Goal: Task Accomplishment & Management: Complete application form

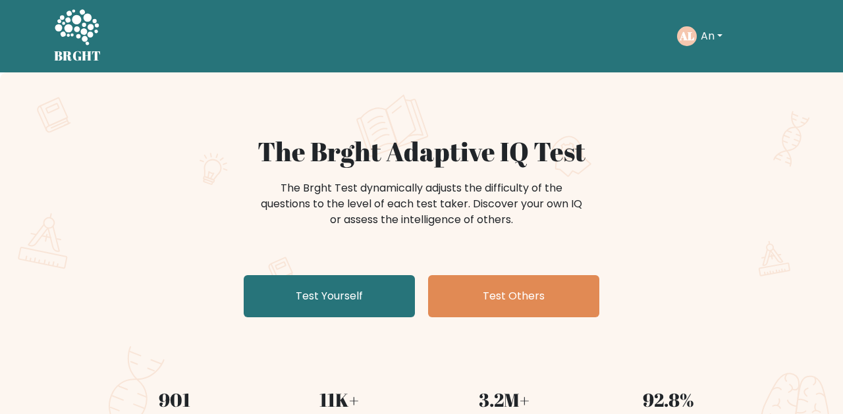
click at [722, 39] on button "An" at bounding box center [712, 36] width 30 height 17
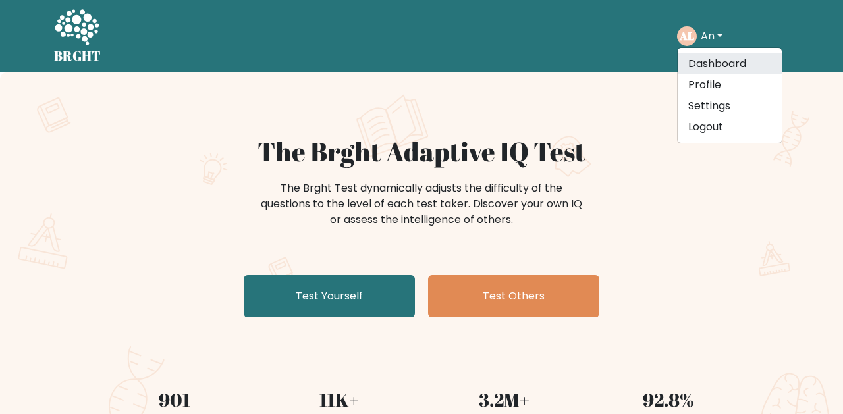
click at [689, 55] on link "Dashboard" at bounding box center [730, 63] width 104 height 21
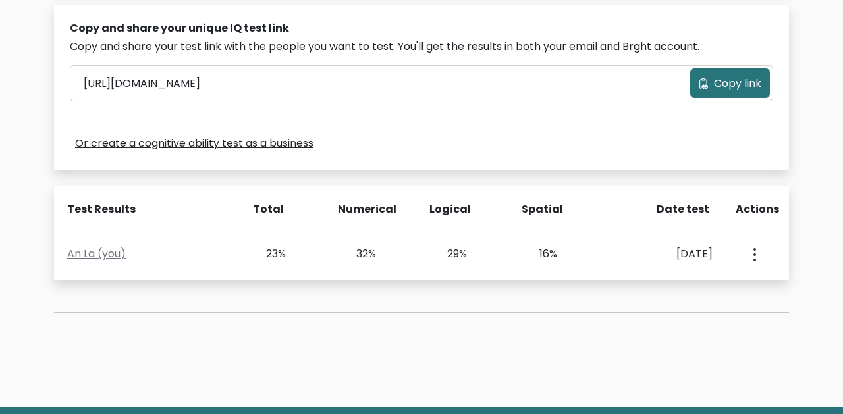
scroll to position [413, 0]
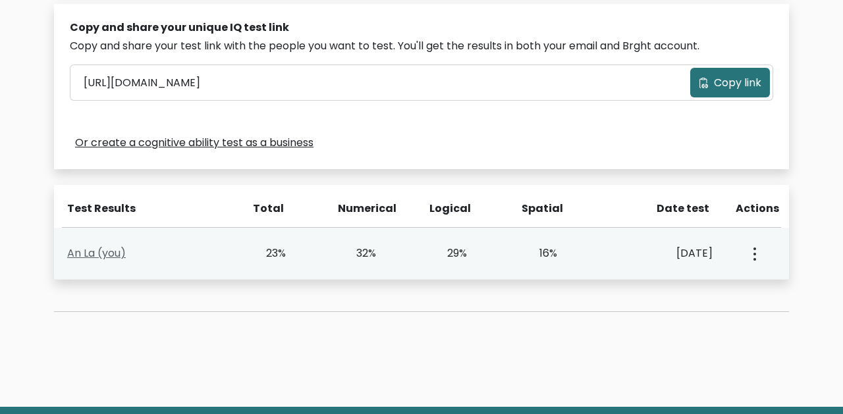
click at [108, 260] on link "An La (you)" at bounding box center [96, 253] width 59 height 15
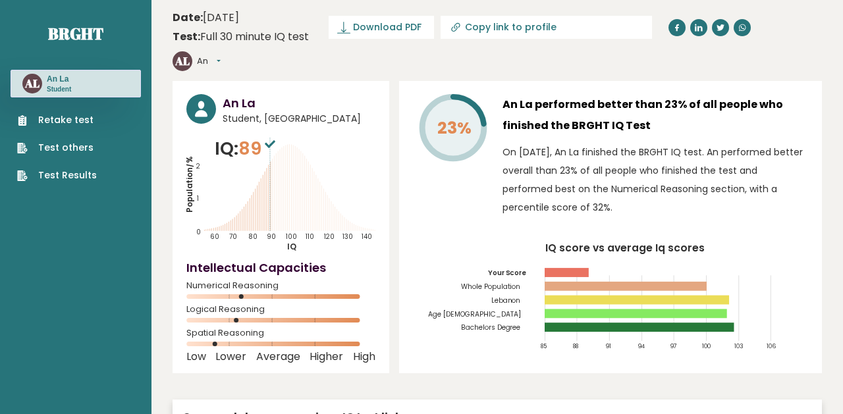
click at [83, 117] on link "Retake test" at bounding box center [57, 120] width 80 height 14
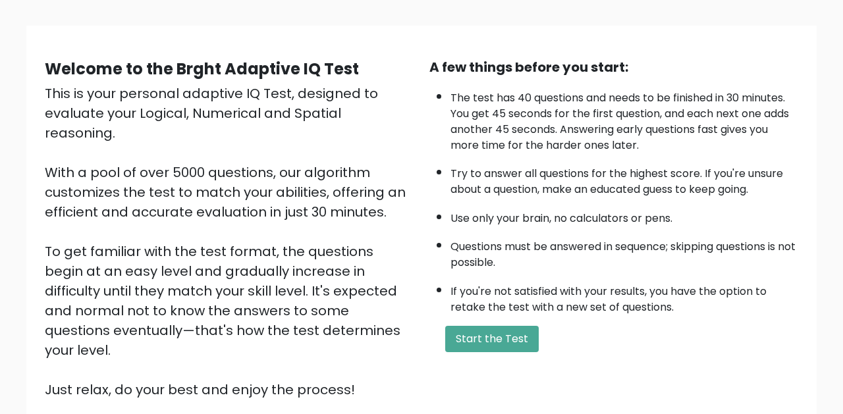
scroll to position [93, 0]
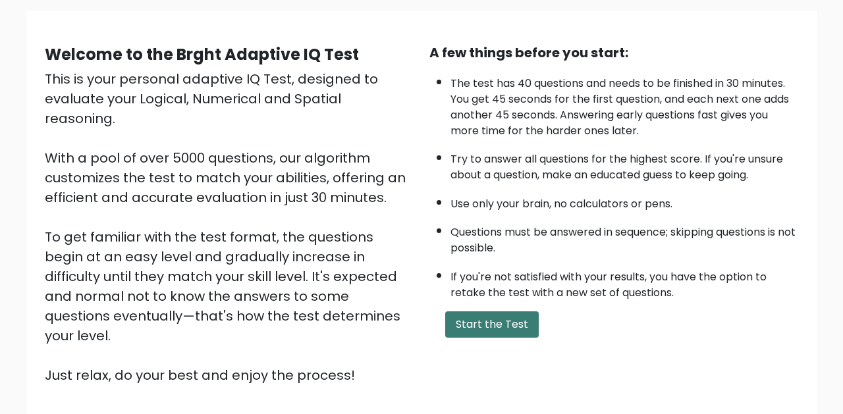
click at [500, 338] on button "Start the Test" at bounding box center [492, 325] width 94 height 26
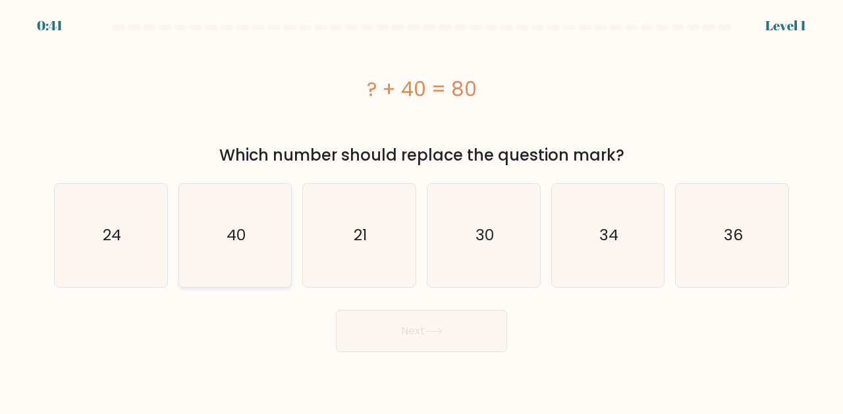
click at [237, 235] on text "40" at bounding box center [236, 236] width 19 height 22
click at [422, 211] on input "b. 40" at bounding box center [422, 209] width 1 height 3
radio input "true"
click at [432, 327] on button "Next" at bounding box center [421, 331] width 171 height 42
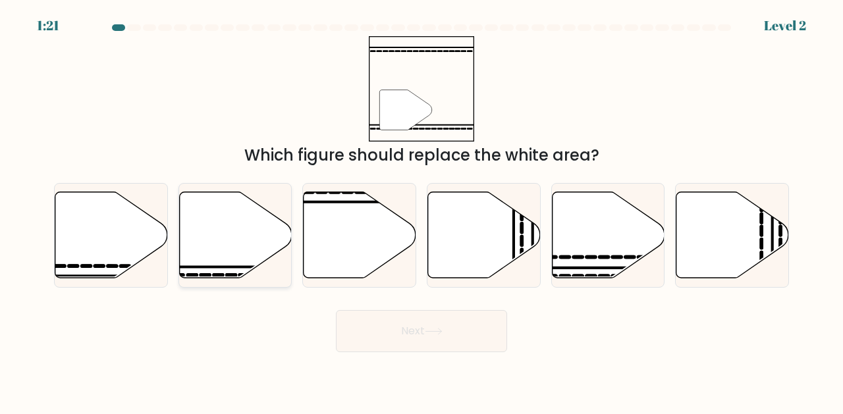
click at [226, 267] on line at bounding box center [269, 267] width 227 height 0
click at [422, 211] on input "b." at bounding box center [422, 209] width 1 height 3
radio input "true"
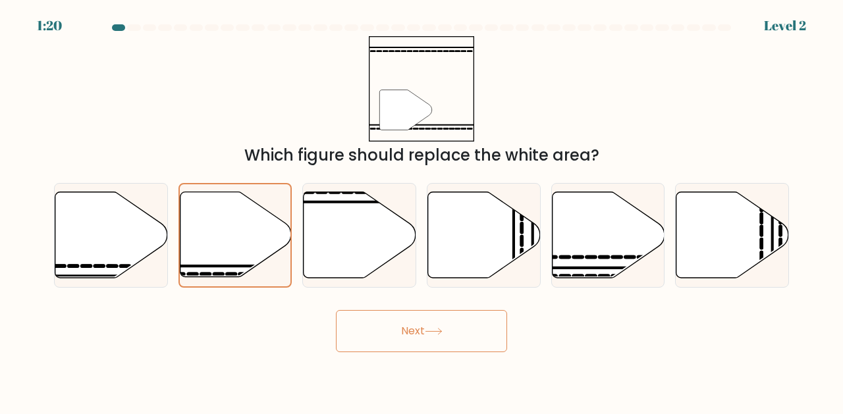
click at [375, 327] on button "Next" at bounding box center [421, 331] width 171 height 42
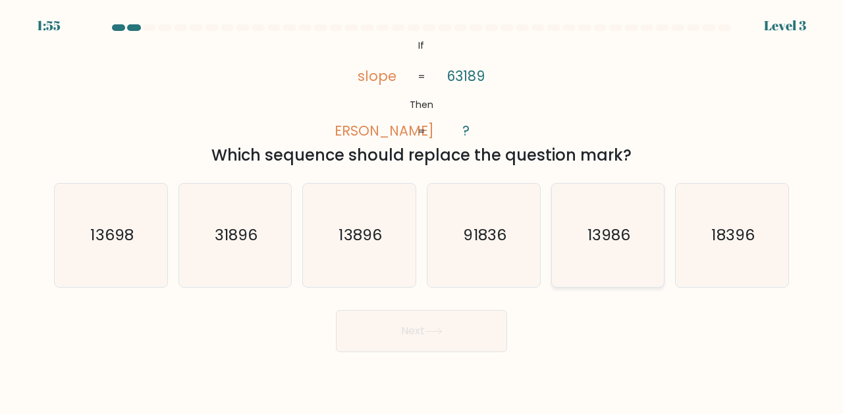
click at [633, 261] on icon "13986" at bounding box center [608, 235] width 103 height 103
click at [422, 211] on input "e. 13986" at bounding box center [422, 209] width 1 height 3
radio input "true"
click at [414, 320] on button "Next" at bounding box center [421, 331] width 171 height 42
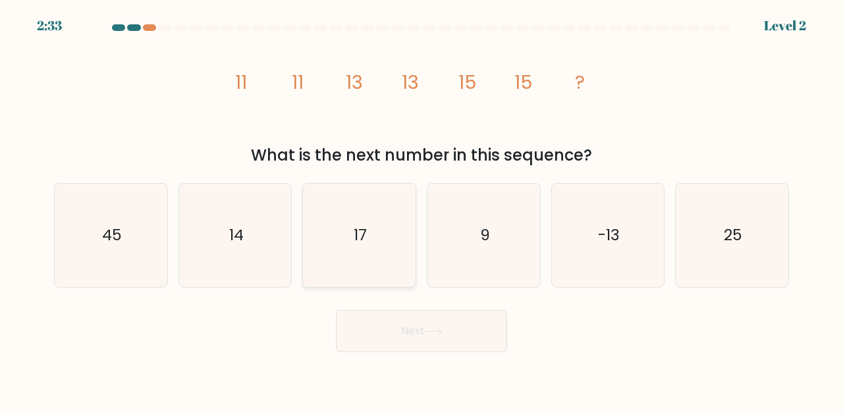
click at [391, 258] on icon "17" at bounding box center [359, 235] width 103 height 103
click at [422, 211] on input "c. 17" at bounding box center [422, 209] width 1 height 3
radio input "true"
click at [466, 356] on body "2:33 Level 2" at bounding box center [421, 207] width 843 height 414
click at [466, 349] on button "Next" at bounding box center [421, 331] width 171 height 42
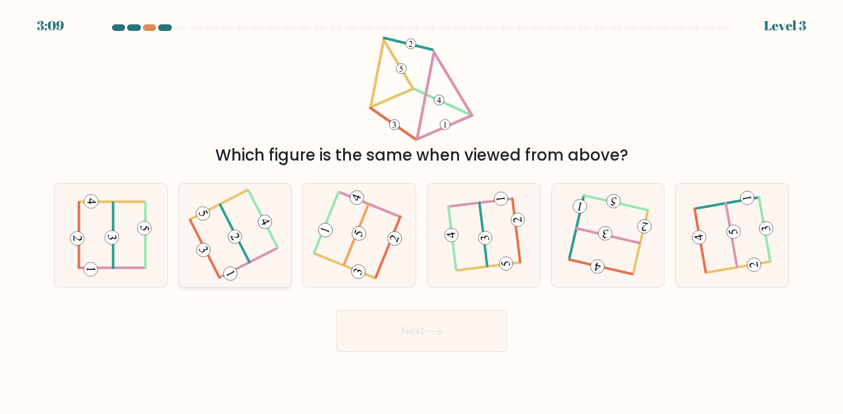
click at [246, 237] on icon at bounding box center [235, 235] width 80 height 82
click at [422, 211] on input "b." at bounding box center [422, 209] width 1 height 3
radio input "true"
click at [451, 337] on button "Next" at bounding box center [421, 331] width 171 height 42
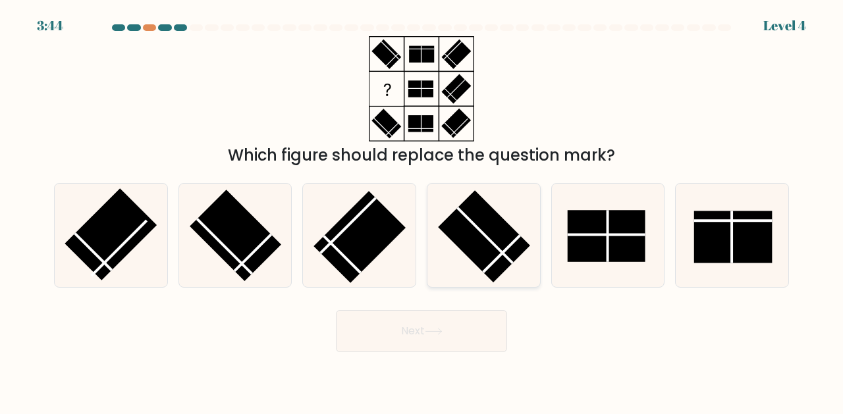
click at [486, 214] on rect at bounding box center [484, 236] width 92 height 92
click at [422, 211] on input "d." at bounding box center [422, 209] width 1 height 3
radio input "true"
click at [457, 332] on button "Next" at bounding box center [421, 331] width 171 height 42
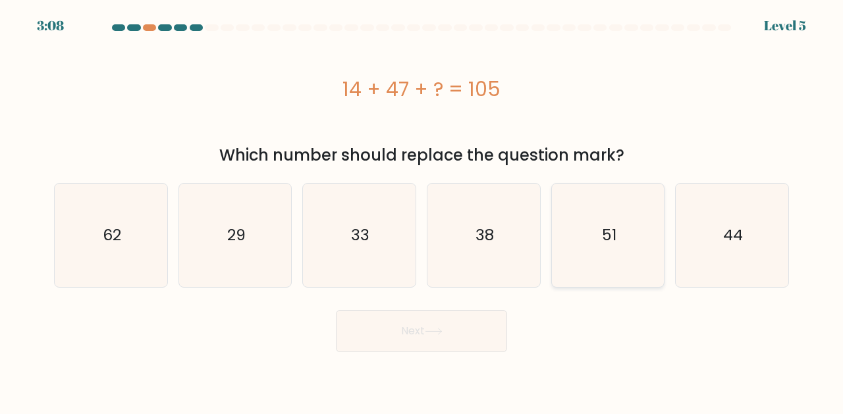
click at [580, 214] on icon "51" at bounding box center [608, 235] width 103 height 103
click at [422, 211] on input "e. 51" at bounding box center [422, 209] width 1 height 3
radio input "true"
click at [657, 250] on icon "51" at bounding box center [608, 236] width 102 height 102
click at [422, 211] on input "e. 51" at bounding box center [422, 209] width 1 height 3
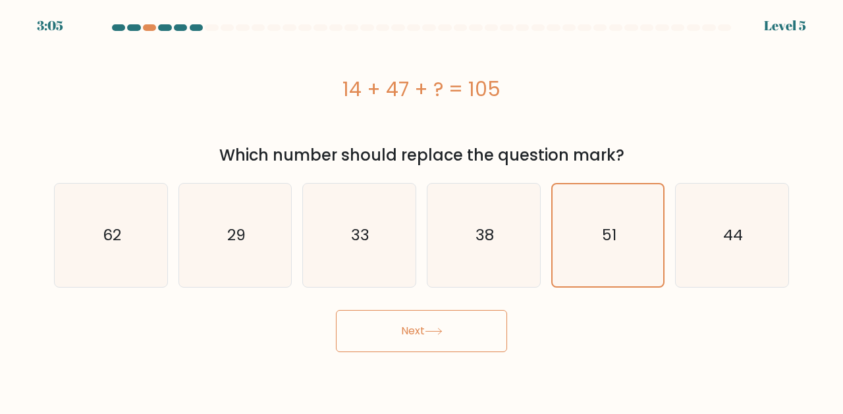
click at [499, 328] on button "Next" at bounding box center [421, 331] width 171 height 42
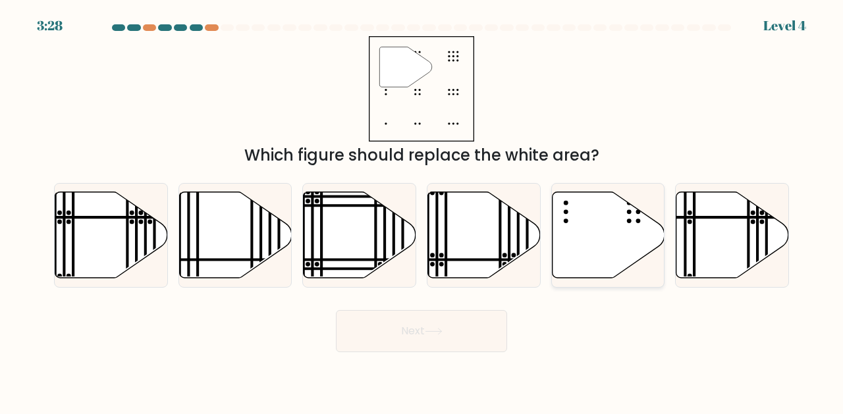
click at [590, 255] on icon at bounding box center [608, 235] width 113 height 86
click at [422, 211] on input "e." at bounding box center [422, 209] width 1 height 3
radio input "true"
click at [449, 320] on button "Next" at bounding box center [421, 331] width 171 height 42
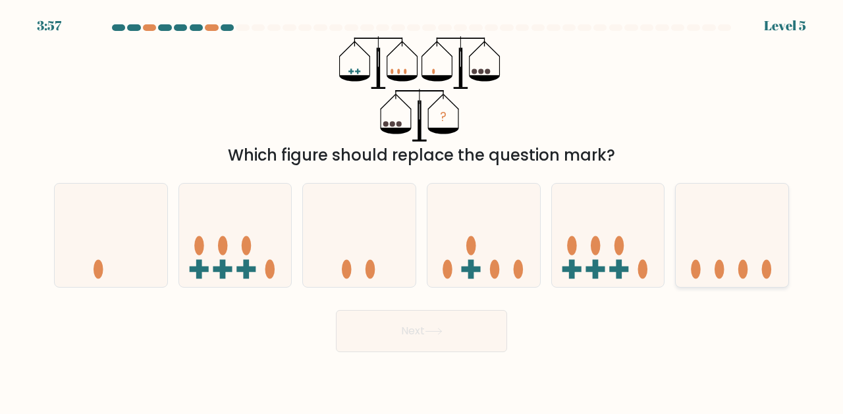
click at [753, 248] on icon at bounding box center [732, 235] width 113 height 93
click at [422, 211] on input "f." at bounding box center [422, 209] width 1 height 3
radio input "true"
click at [146, 252] on icon at bounding box center [111, 235] width 113 height 93
click at [422, 211] on input "a." at bounding box center [422, 209] width 1 height 3
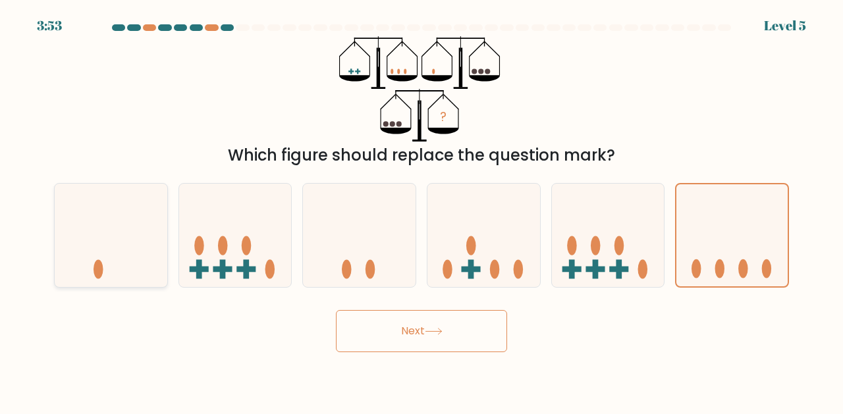
radio input "true"
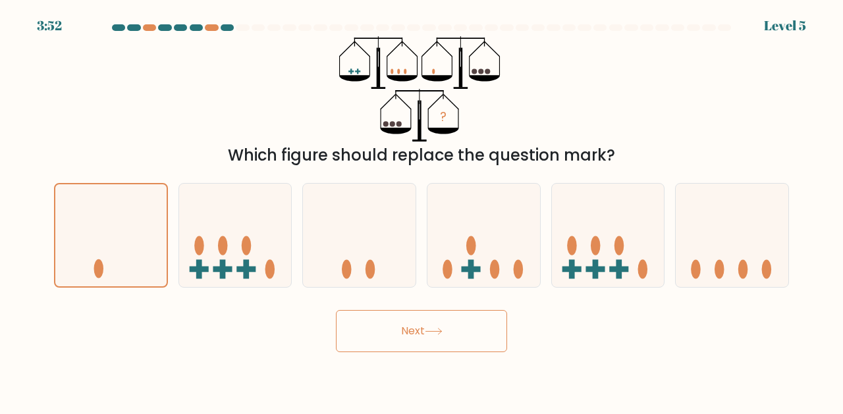
click at [456, 331] on button "Next" at bounding box center [421, 331] width 171 height 42
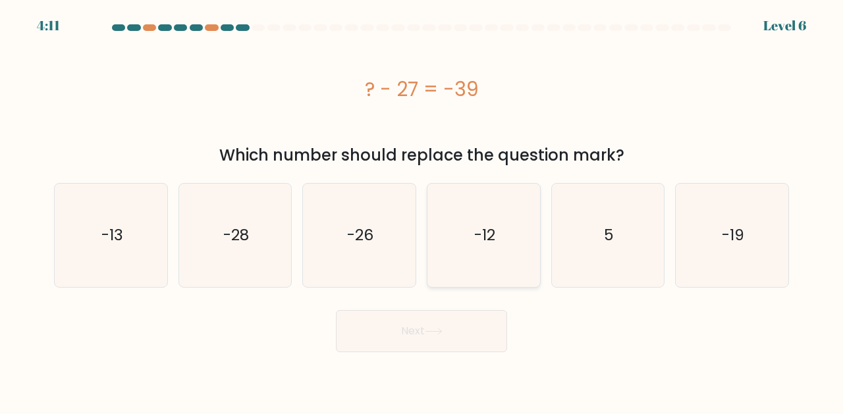
click at [492, 226] on text "-12" at bounding box center [484, 236] width 21 height 22
click at [422, 211] on input "d. -12" at bounding box center [422, 209] width 1 height 3
radio input "true"
click at [420, 308] on div "Next" at bounding box center [421, 328] width 751 height 49
click at [416, 323] on button "Next" at bounding box center [421, 331] width 171 height 42
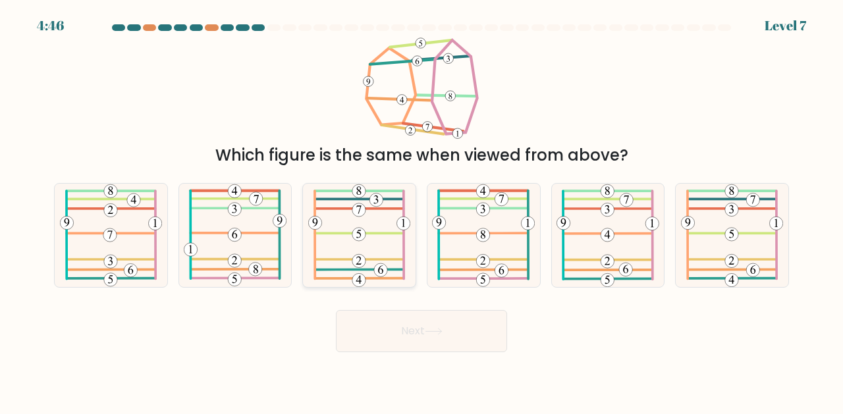
click at [380, 238] on icon at bounding box center [359, 235] width 102 height 103
click at [422, 211] on input "c." at bounding box center [422, 209] width 1 height 3
radio input "true"
click at [455, 328] on button "Next" at bounding box center [421, 331] width 171 height 42
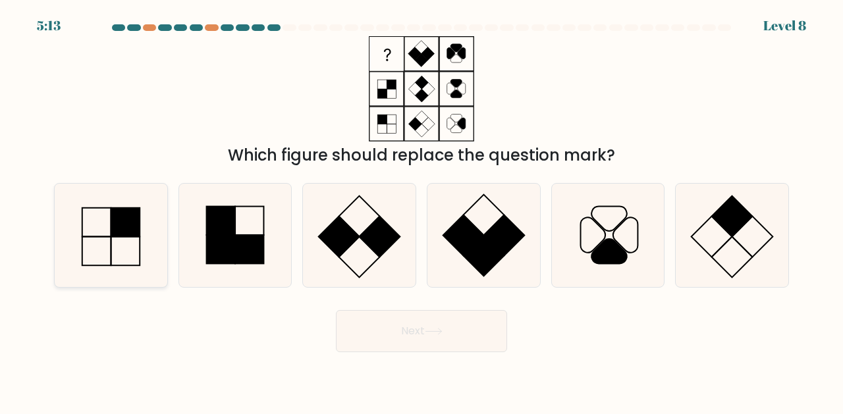
click at [153, 246] on icon at bounding box center [110, 235] width 103 height 103
click at [422, 211] on input "a." at bounding box center [422, 209] width 1 height 3
radio input "true"
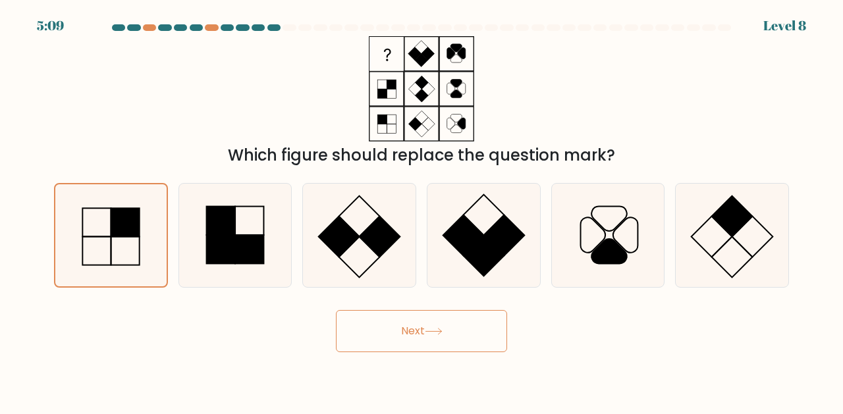
click at [437, 347] on button "Next" at bounding box center [421, 331] width 171 height 42
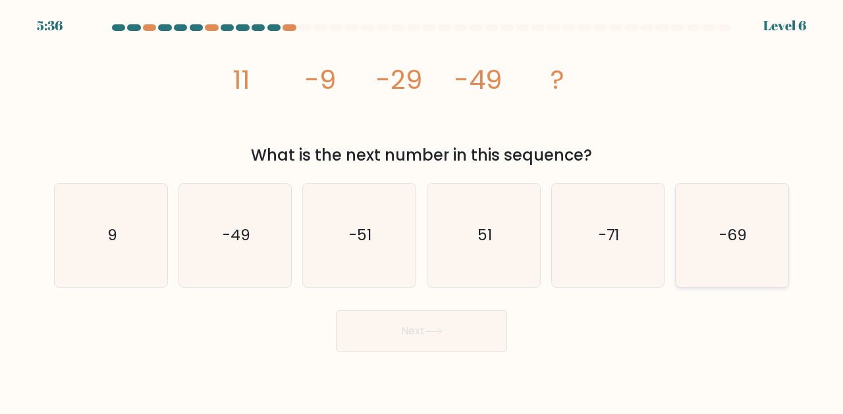
click at [749, 256] on icon "-69" at bounding box center [732, 235] width 103 height 103
click at [422, 211] on input "f. -69" at bounding box center [422, 209] width 1 height 3
radio input "true"
click at [482, 317] on button "Next" at bounding box center [421, 331] width 171 height 42
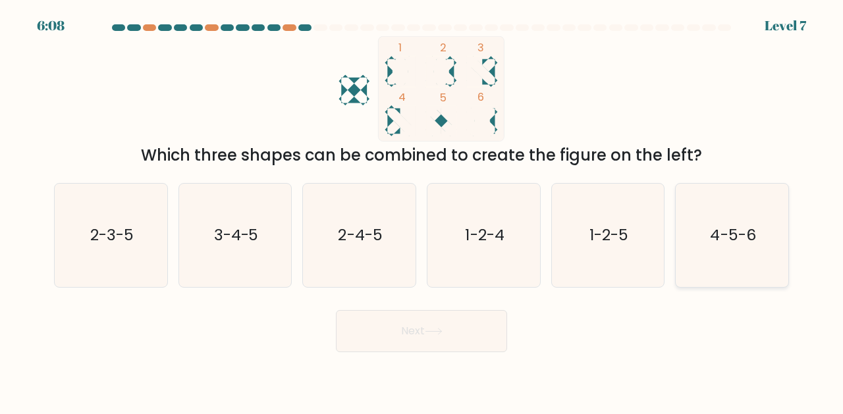
click at [724, 227] on text "4-5-6" at bounding box center [733, 235] width 45 height 22
click at [422, 211] on input "f. 4-5-6" at bounding box center [422, 209] width 1 height 3
radio input "true"
click at [453, 335] on button "Next" at bounding box center [421, 331] width 171 height 42
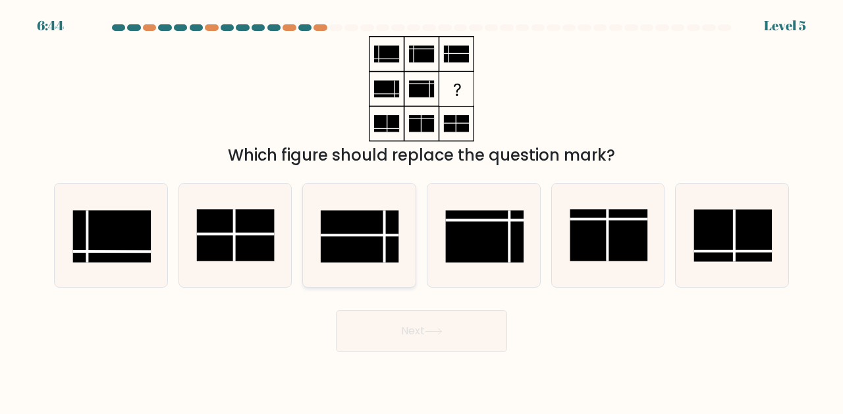
click at [353, 235] on line at bounding box center [360, 235] width 78 height 0
click at [422, 211] on input "c." at bounding box center [422, 209] width 1 height 3
radio input "true"
click at [482, 336] on button "Next" at bounding box center [421, 331] width 171 height 42
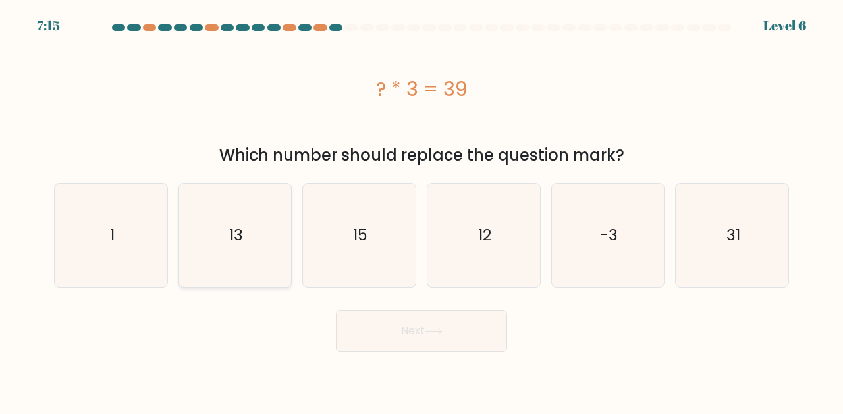
click at [280, 208] on icon "13" at bounding box center [235, 235] width 103 height 103
click at [422, 208] on input "b. 13" at bounding box center [422, 209] width 1 height 3
radio input "true"
click at [422, 343] on button "Next" at bounding box center [421, 331] width 171 height 42
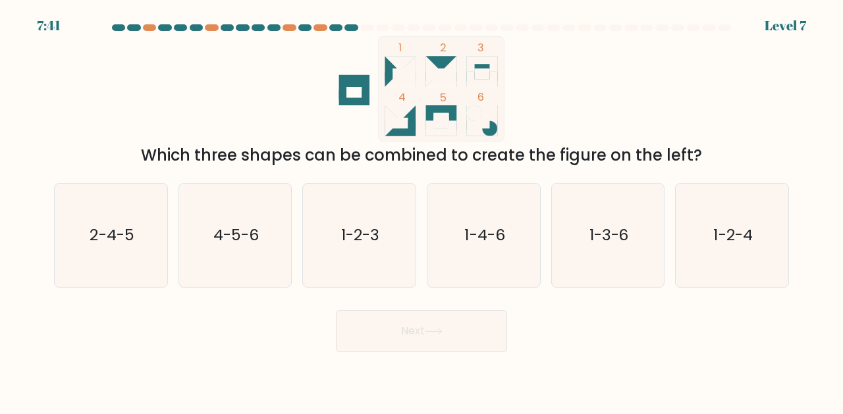
click at [409, 127] on icon at bounding box center [400, 128] width 31 height 15
click at [753, 242] on text "1-2-4" at bounding box center [733, 235] width 39 height 22
click at [422, 211] on input "f. 1-2-4" at bounding box center [422, 209] width 1 height 3
radio input "true"
click at [467, 332] on button "Next" at bounding box center [421, 331] width 171 height 42
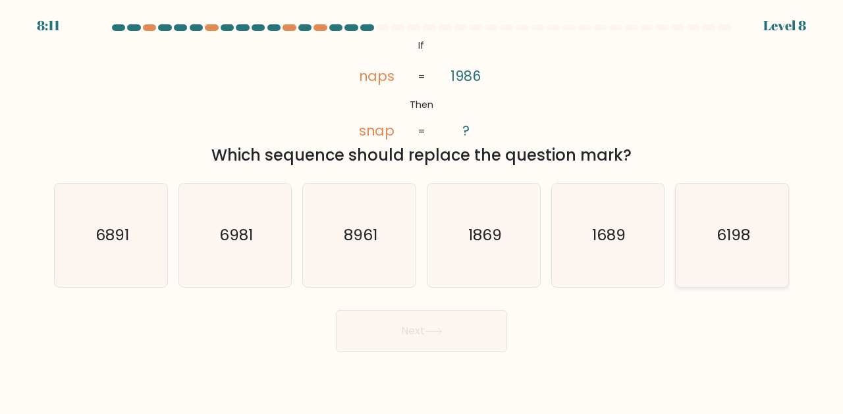
click at [743, 227] on text "6198" at bounding box center [734, 235] width 34 height 22
click at [422, 211] on input "f. 6198" at bounding box center [422, 209] width 1 height 3
radio input "true"
click at [433, 335] on icon at bounding box center [434, 331] width 18 height 7
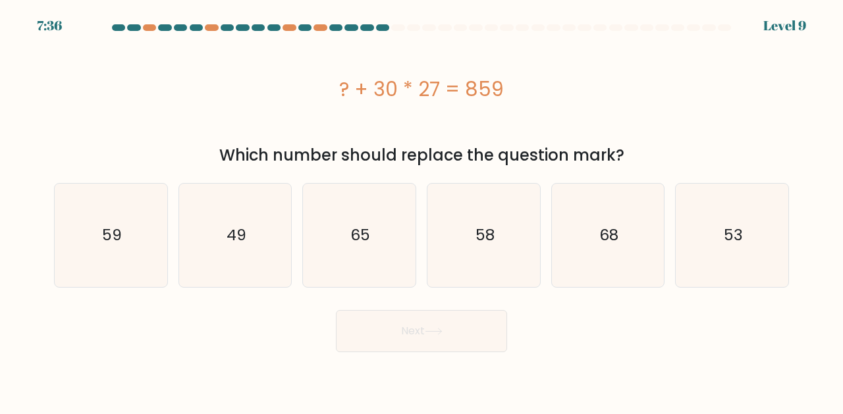
click at [403, 88] on div "? + 30 * 27 = 859" at bounding box center [421, 89] width 735 height 30
click at [239, 234] on text "49" at bounding box center [237, 236] width 20 height 22
click at [422, 211] on input "b. 49" at bounding box center [422, 209] width 1 height 3
radio input "true"
click at [448, 322] on button "Next" at bounding box center [421, 331] width 171 height 42
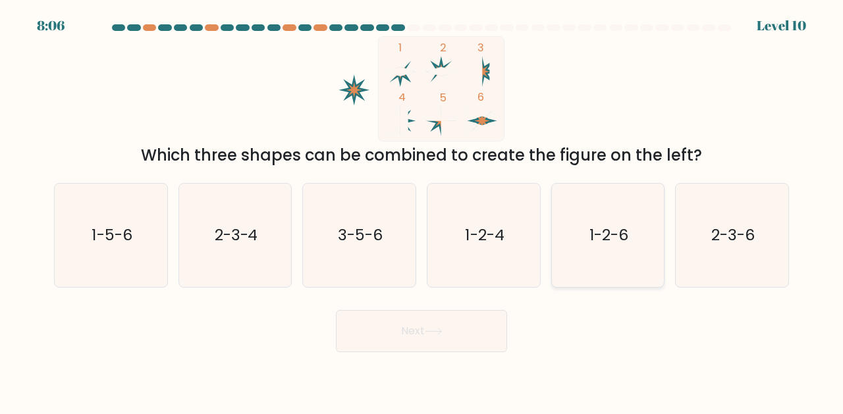
click at [590, 258] on icon "1-2-6" at bounding box center [608, 235] width 103 height 103
click at [422, 211] on input "e. 1-2-6" at bounding box center [422, 209] width 1 height 3
radio input "true"
click at [453, 342] on button "Next" at bounding box center [421, 331] width 171 height 42
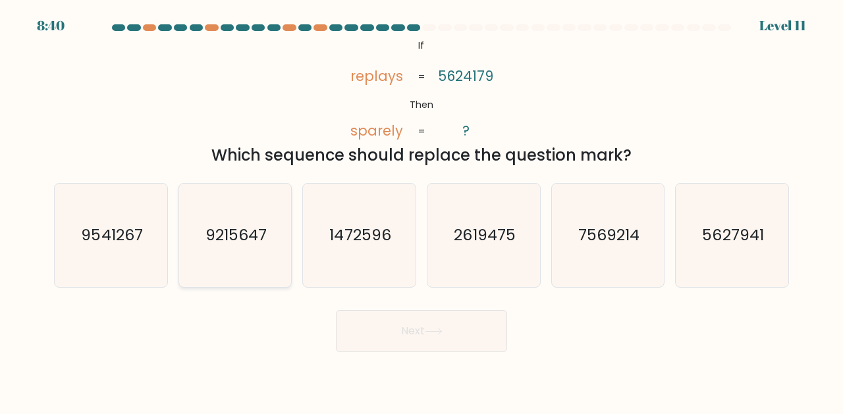
click at [264, 256] on icon "9215647" at bounding box center [235, 235] width 103 height 103
click at [422, 211] on input "b. 9215647" at bounding box center [422, 209] width 1 height 3
radio input "true"
click at [734, 215] on icon "5627941" at bounding box center [732, 235] width 103 height 103
click at [422, 211] on input "f. 5627941" at bounding box center [422, 209] width 1 height 3
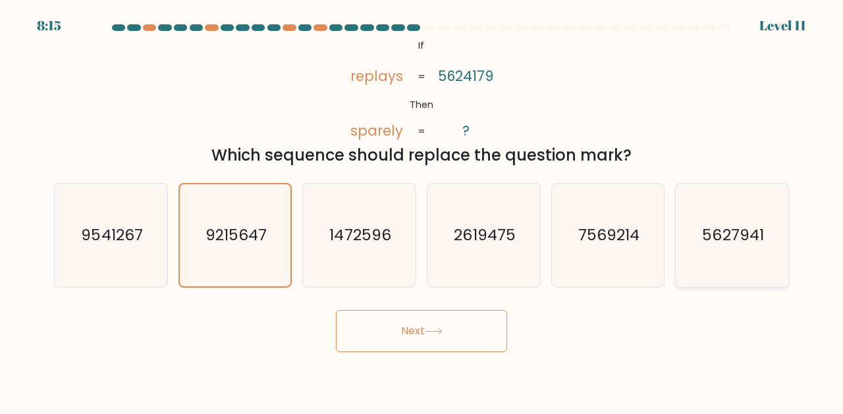
radio input "true"
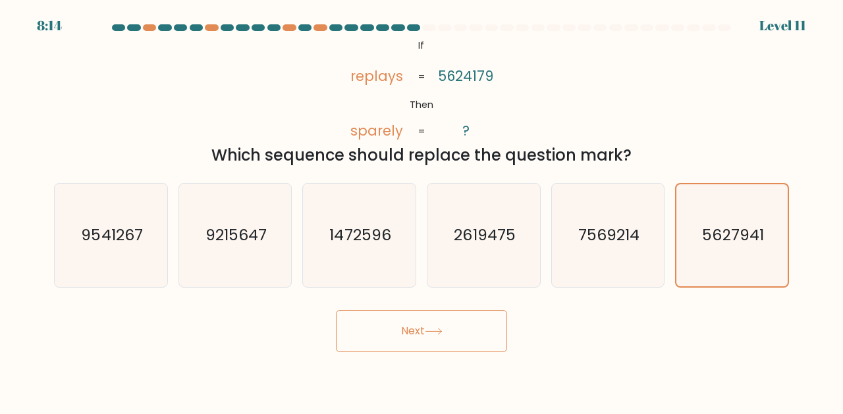
click at [438, 322] on button "Next" at bounding box center [421, 331] width 171 height 42
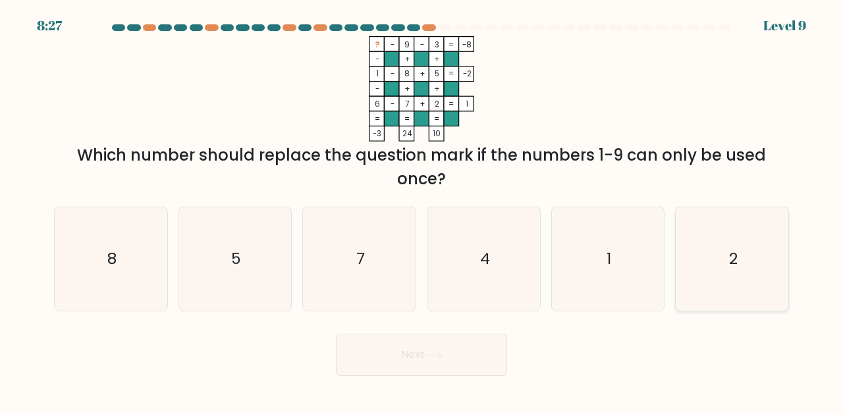
click at [712, 264] on icon "2" at bounding box center [732, 259] width 103 height 103
click at [422, 211] on input "f. 2" at bounding box center [422, 209] width 1 height 3
radio input "true"
click at [430, 339] on button "Next" at bounding box center [421, 355] width 171 height 42
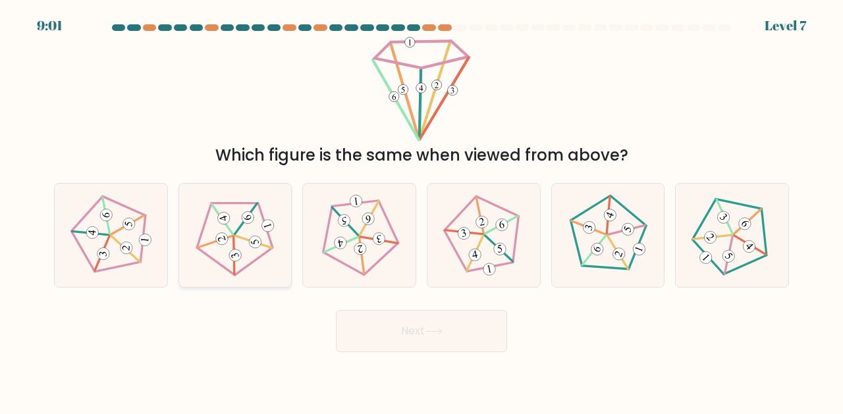
click at [242, 252] on icon at bounding box center [235, 235] width 82 height 82
click at [422, 211] on input "b." at bounding box center [422, 209] width 1 height 3
radio input "true"
click at [135, 227] on icon at bounding box center [111, 235] width 82 height 82
click at [422, 211] on input "a." at bounding box center [422, 209] width 1 height 3
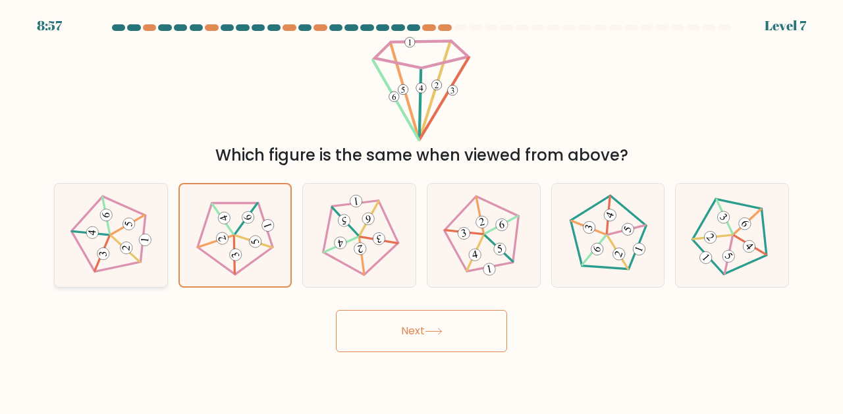
radio input "true"
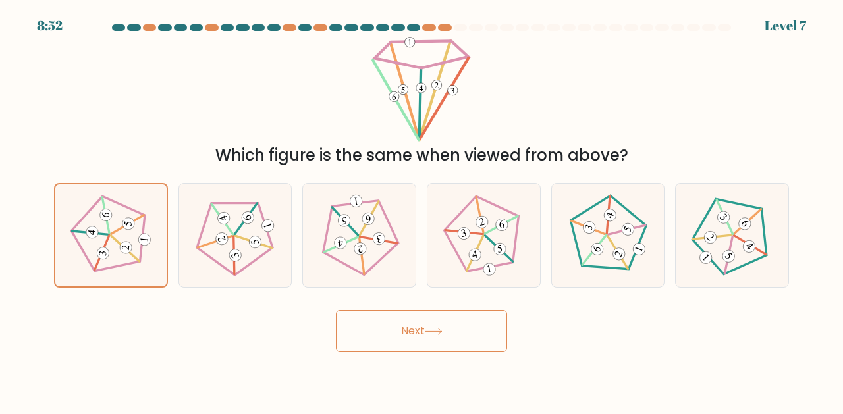
click at [435, 315] on button "Next" at bounding box center [421, 331] width 171 height 42
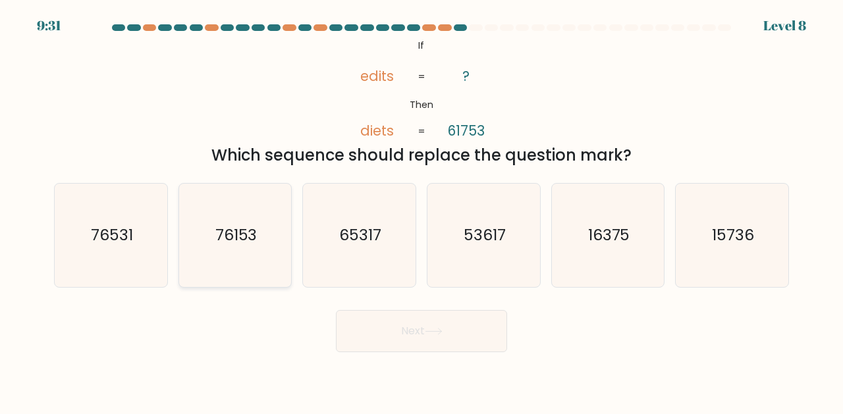
click at [256, 219] on icon "76153" at bounding box center [235, 235] width 103 height 103
click at [422, 211] on input "b. 76153" at bounding box center [422, 209] width 1 height 3
radio input "true"
click at [430, 328] on icon at bounding box center [434, 331] width 18 height 7
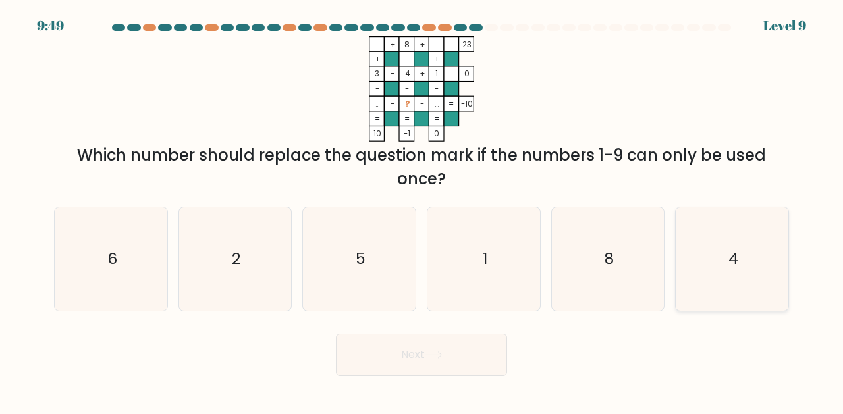
click at [716, 240] on icon "4" at bounding box center [732, 259] width 103 height 103
click at [422, 211] on input "f. 4" at bounding box center [422, 209] width 1 height 3
radio input "true"
click at [391, 347] on button "Next" at bounding box center [421, 355] width 171 height 42
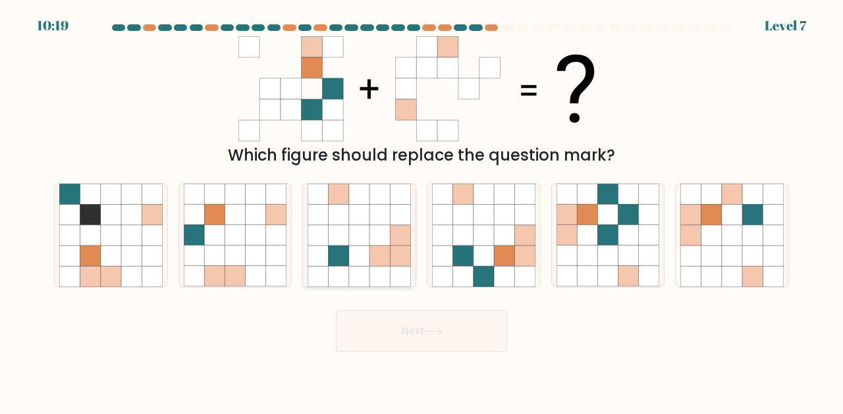
click at [302, 202] on div at bounding box center [359, 235] width 114 height 105
click at [422, 208] on input "c." at bounding box center [422, 209] width 1 height 3
radio input "true"
click at [473, 237] on icon at bounding box center [463, 235] width 20 height 20
click at [422, 211] on input "d." at bounding box center [422, 209] width 1 height 3
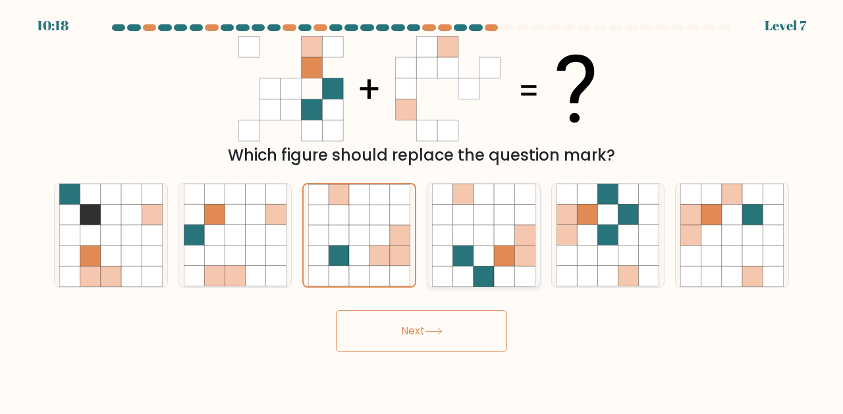
radio input "true"
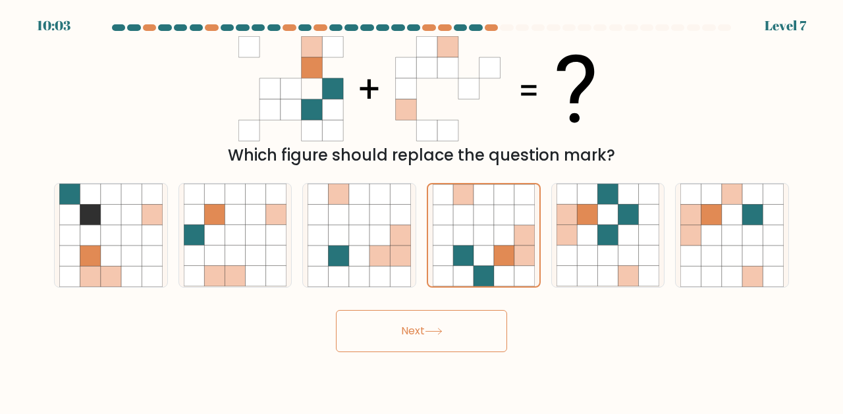
click at [435, 333] on icon at bounding box center [434, 331] width 18 height 7
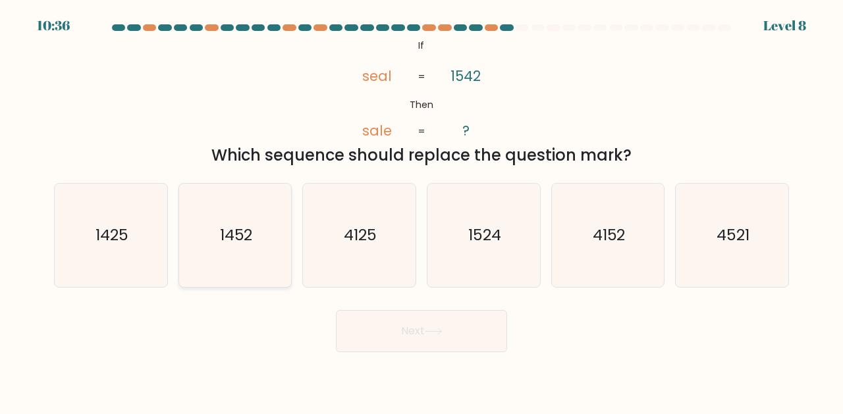
click at [219, 246] on icon "1452" at bounding box center [235, 235] width 103 height 103
click at [422, 211] on input "b. 1452" at bounding box center [422, 209] width 1 height 3
radio input "true"
click at [128, 235] on text "1425" at bounding box center [112, 235] width 33 height 22
click at [422, 211] on input "a. 1425" at bounding box center [422, 209] width 1 height 3
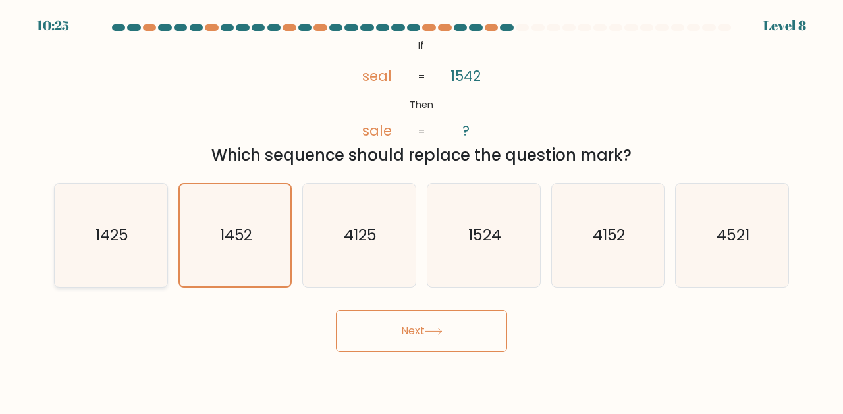
radio input "true"
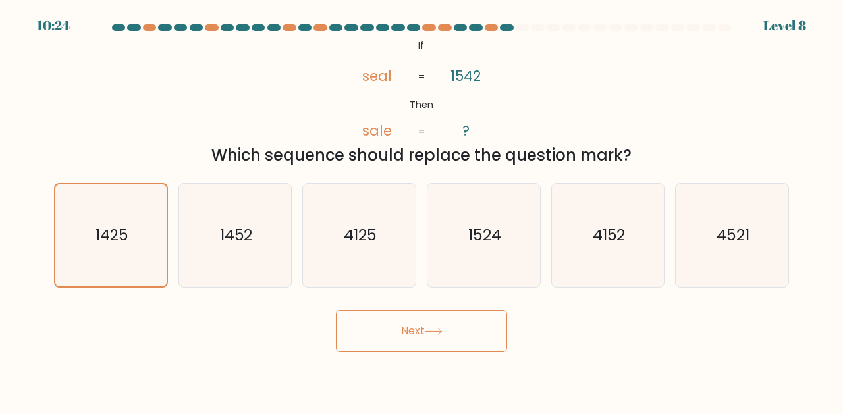
click at [443, 335] on icon at bounding box center [434, 331] width 18 height 7
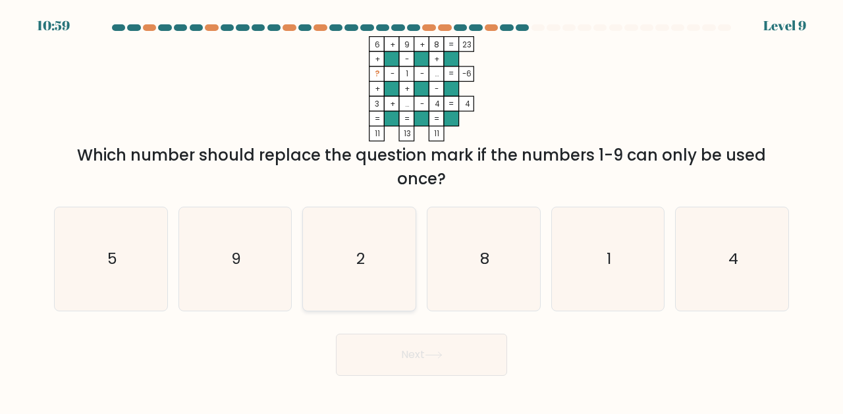
click at [405, 247] on icon "2" at bounding box center [359, 259] width 103 height 103
click at [422, 211] on input "c. 2" at bounding box center [422, 209] width 1 height 3
radio input "true"
click at [420, 345] on button "Next" at bounding box center [421, 355] width 171 height 42
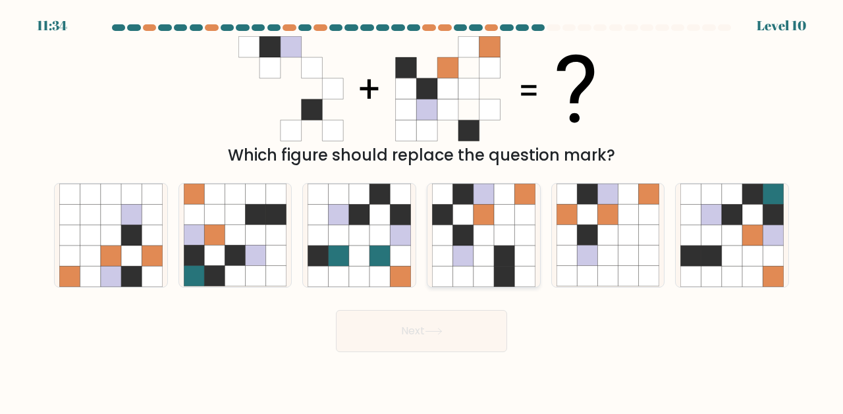
click at [500, 229] on icon at bounding box center [504, 235] width 20 height 20
click at [422, 211] on input "d." at bounding box center [422, 209] width 1 height 3
radio input "true"
click at [474, 338] on button "Next" at bounding box center [421, 331] width 171 height 42
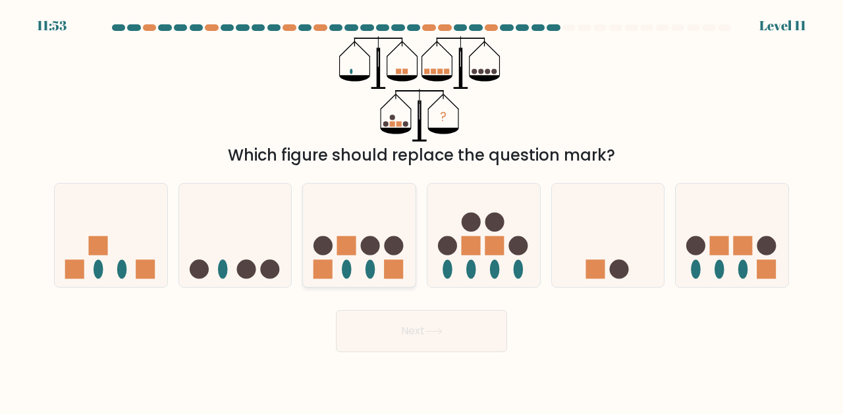
click at [382, 221] on icon at bounding box center [359, 235] width 113 height 93
click at [422, 211] on input "c." at bounding box center [422, 209] width 1 height 3
radio input "true"
click at [113, 225] on icon at bounding box center [111, 235] width 113 height 93
click at [422, 211] on input "a." at bounding box center [422, 209] width 1 height 3
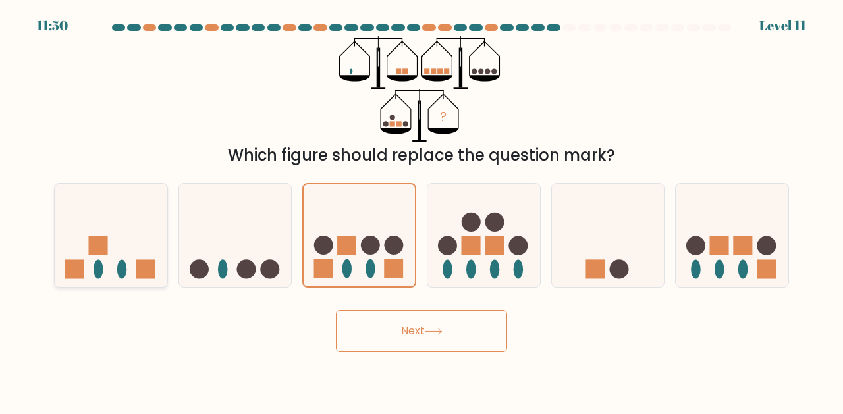
radio input "true"
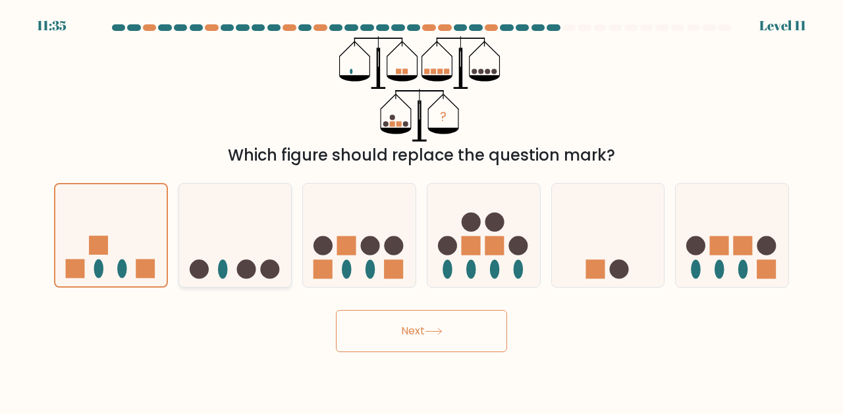
click at [238, 252] on icon at bounding box center [235, 235] width 113 height 93
click at [422, 211] on input "b." at bounding box center [422, 209] width 1 height 3
radio input "true"
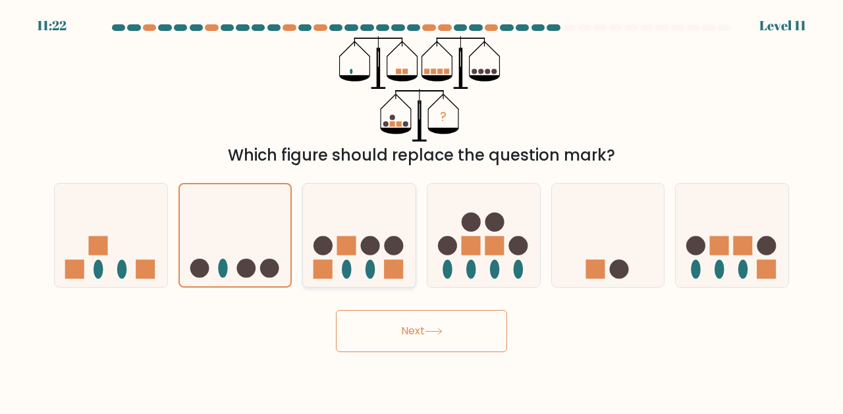
click at [373, 224] on icon at bounding box center [359, 235] width 113 height 93
click at [422, 211] on input "c." at bounding box center [422, 209] width 1 height 3
radio input "true"
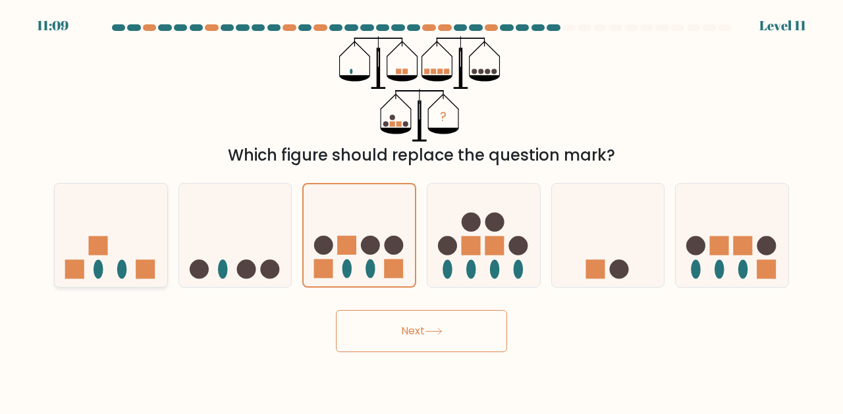
click at [123, 246] on icon at bounding box center [111, 235] width 113 height 93
click at [422, 211] on input "a." at bounding box center [422, 209] width 1 height 3
radio input "true"
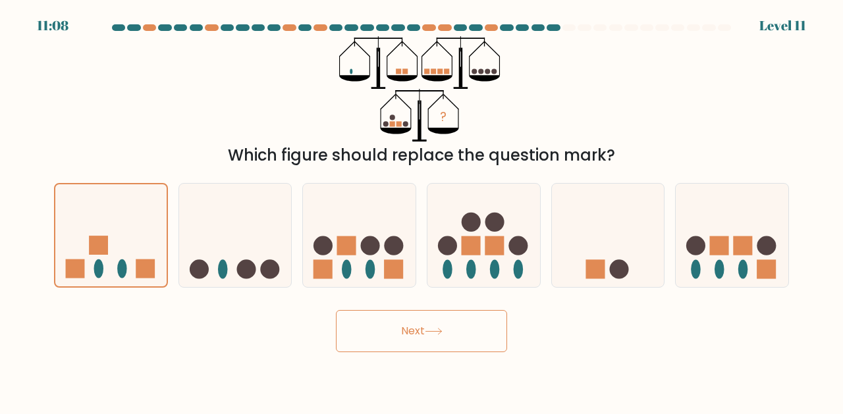
click at [446, 325] on button "Next" at bounding box center [421, 331] width 171 height 42
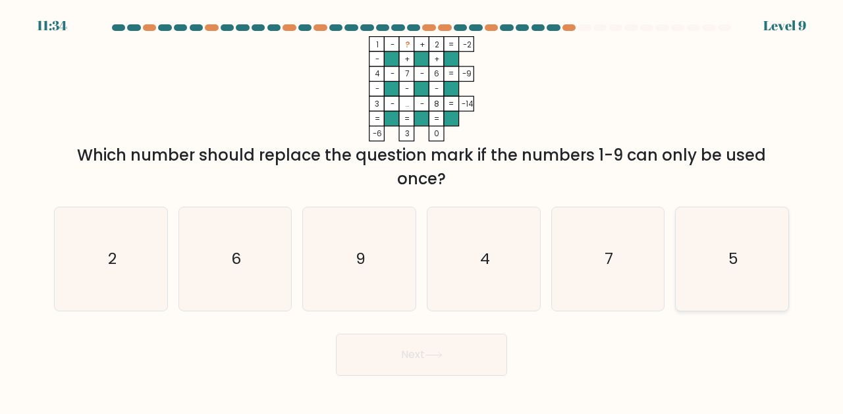
click at [724, 250] on icon "5" at bounding box center [732, 259] width 103 height 103
click at [422, 211] on input "f. 5" at bounding box center [422, 209] width 1 height 3
radio input "true"
click at [389, 358] on button "Next" at bounding box center [421, 355] width 171 height 42
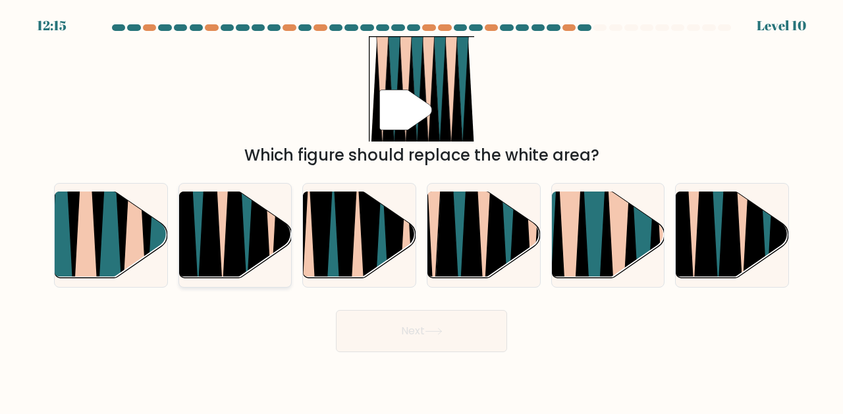
click at [215, 250] on icon at bounding box center [211, 192] width 26 height 225
click at [422, 211] on input "b." at bounding box center [422, 209] width 1 height 3
radio input "true"
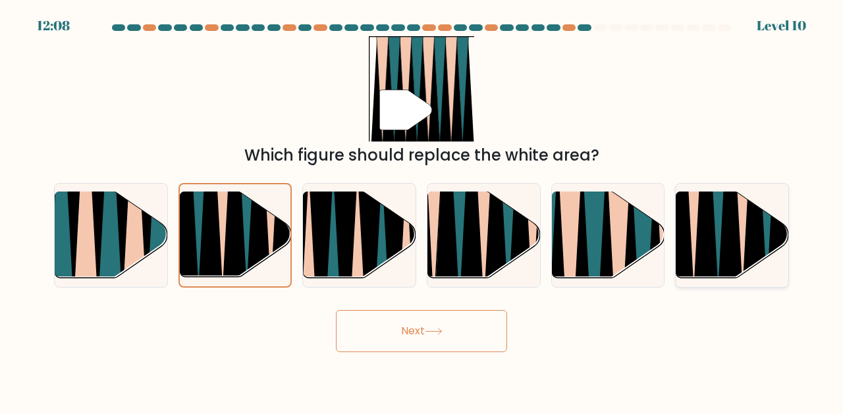
click at [739, 249] on icon at bounding box center [731, 192] width 26 height 225
click at [422, 211] on input "f." at bounding box center [422, 209] width 1 height 3
radio input "true"
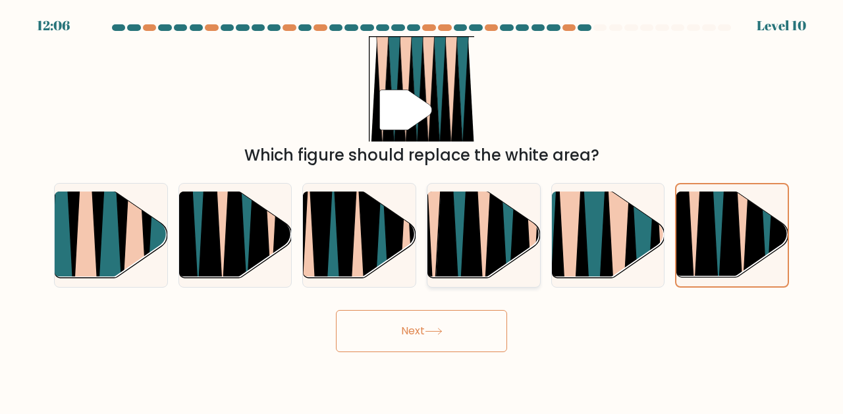
click at [484, 248] on icon at bounding box center [485, 190] width 26 height 225
click at [422, 211] on input "d." at bounding box center [422, 209] width 1 height 3
radio input "true"
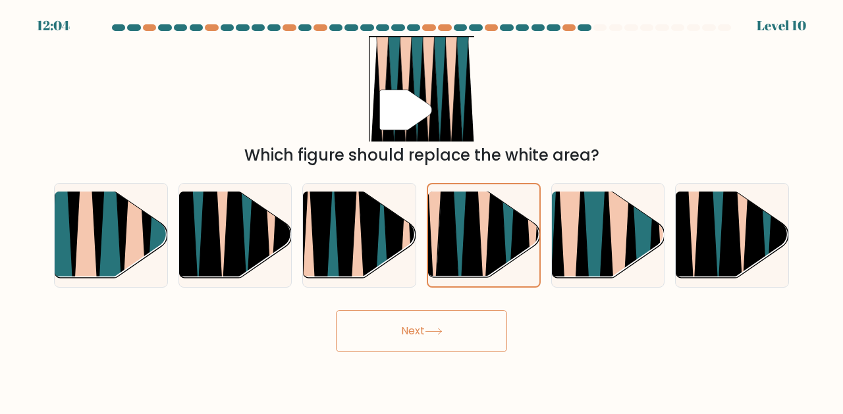
click at [445, 325] on button "Next" at bounding box center [421, 331] width 171 height 42
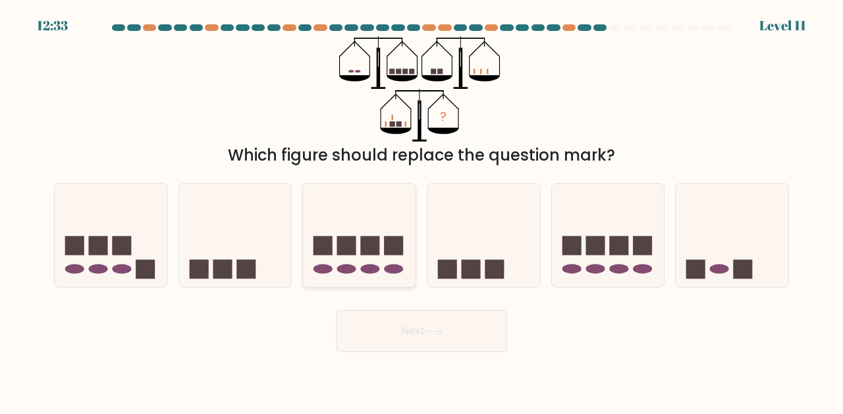
click at [335, 213] on icon at bounding box center [359, 235] width 113 height 93
click at [422, 211] on input "c." at bounding box center [422, 209] width 1 height 3
radio input "true"
click at [117, 236] on icon at bounding box center [111, 235] width 113 height 93
click at [422, 211] on input "a." at bounding box center [422, 209] width 1 height 3
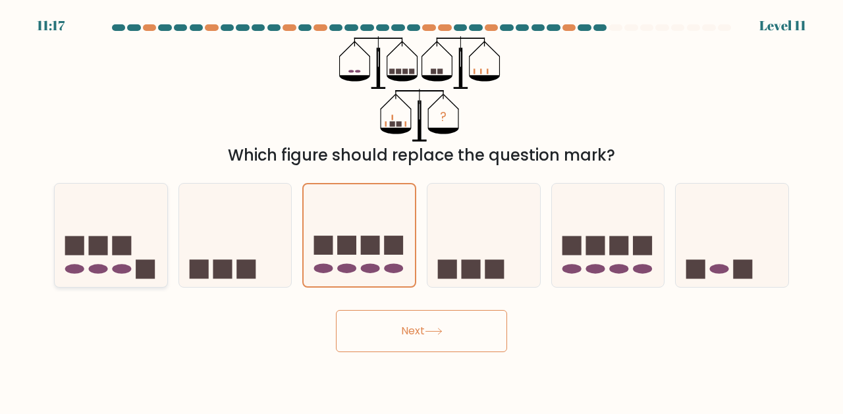
radio input "true"
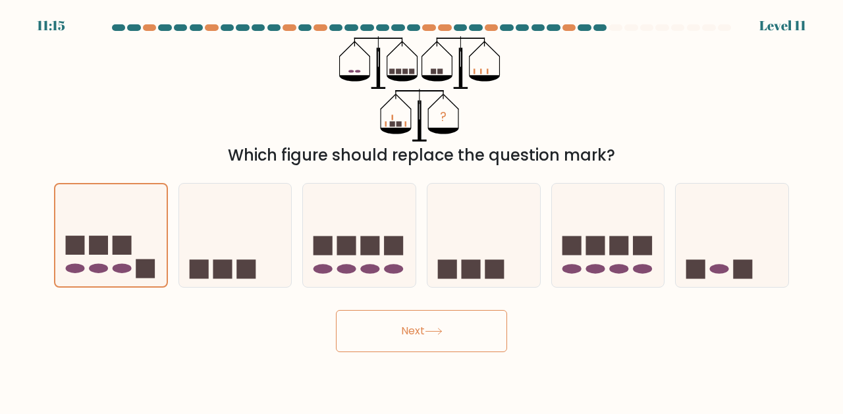
click at [470, 336] on button "Next" at bounding box center [421, 331] width 171 height 42
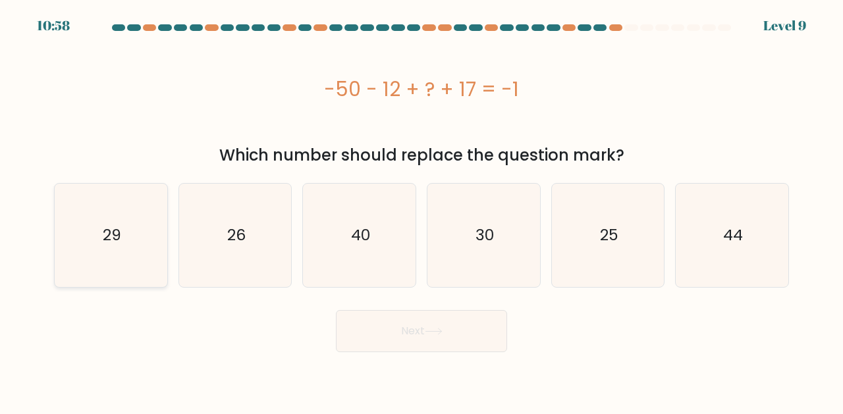
click at [127, 226] on icon "29" at bounding box center [110, 235] width 103 height 103
click at [422, 211] on input "a. 29" at bounding box center [422, 209] width 1 height 3
radio input "true"
click at [475, 341] on button "Next" at bounding box center [421, 331] width 171 height 42
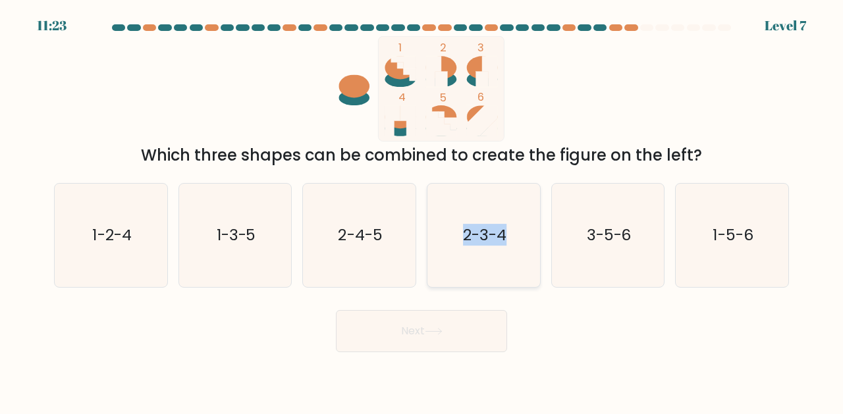
click at [507, 228] on icon "2-3-4" at bounding box center [483, 235] width 103 height 103
click at [422, 211] on input "d. 2-3-4" at bounding box center [422, 209] width 1 height 3
radio input "true"
click at [458, 329] on button "Next" at bounding box center [421, 331] width 171 height 42
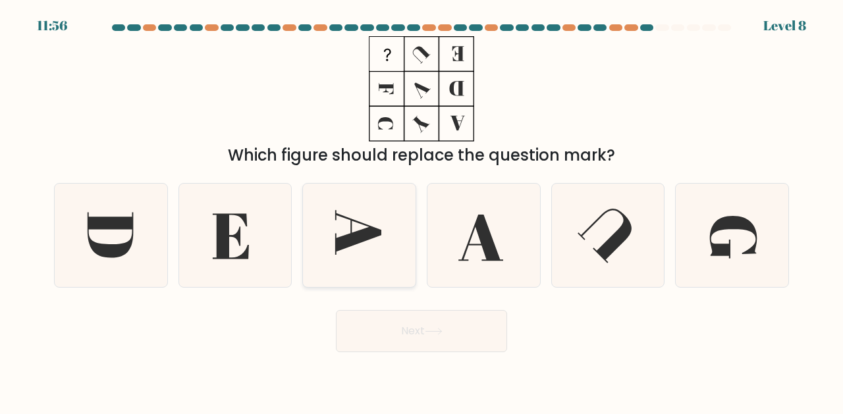
click at [393, 208] on icon at bounding box center [359, 235] width 103 height 103
click at [422, 208] on input "c." at bounding box center [422, 209] width 1 height 3
radio input "true"
click at [727, 231] on icon at bounding box center [732, 235] width 103 height 103
click at [422, 211] on input "f." at bounding box center [422, 209] width 1 height 3
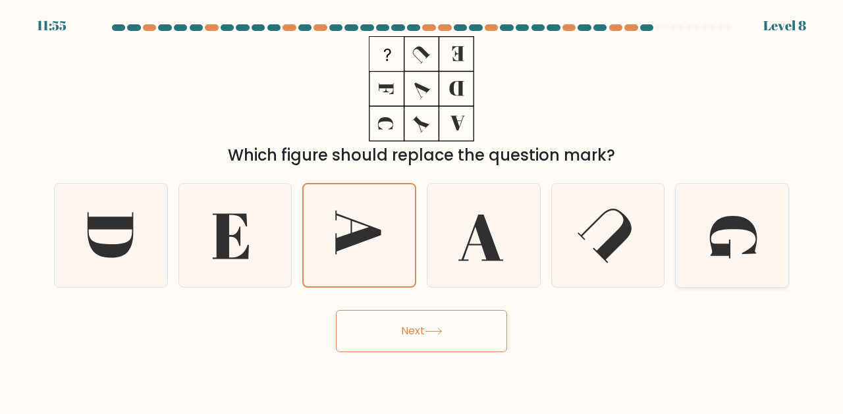
radio input "true"
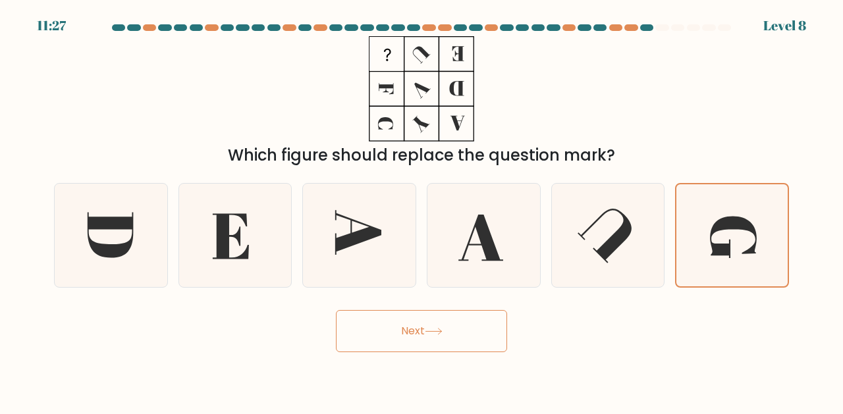
click at [444, 350] on button "Next" at bounding box center [421, 331] width 171 height 42
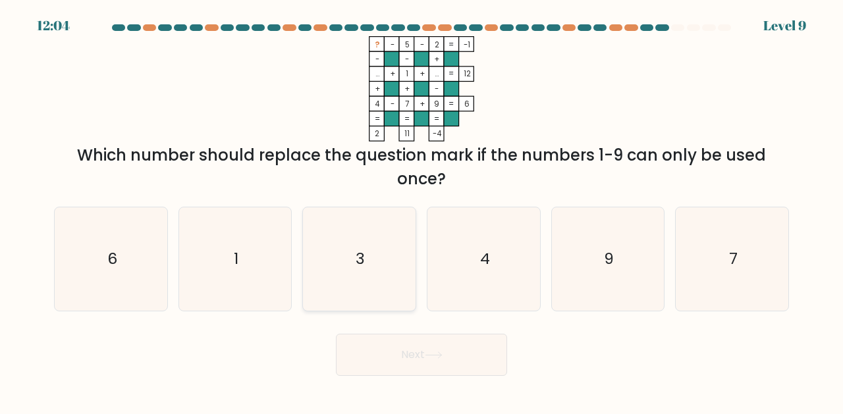
click at [345, 225] on icon "3" at bounding box center [359, 259] width 103 height 103
click at [422, 211] on input "c. 3" at bounding box center [422, 209] width 1 height 3
radio input "true"
click at [456, 263] on icon "4" at bounding box center [483, 259] width 103 height 103
click at [422, 211] on input "d. 4" at bounding box center [422, 209] width 1 height 3
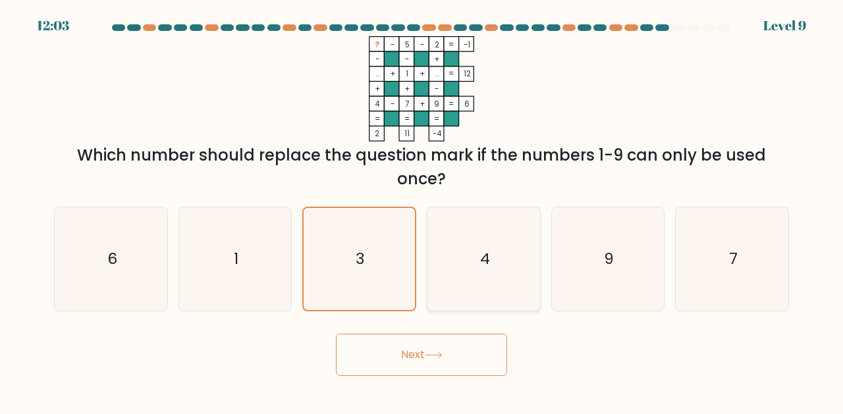
radio input "true"
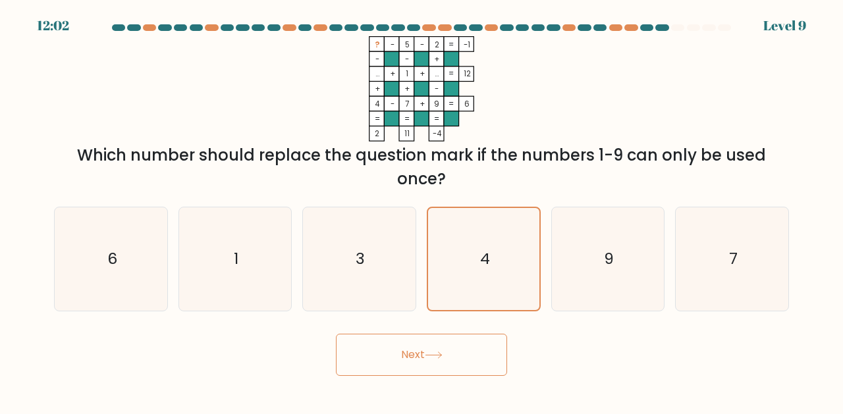
click at [430, 356] on icon at bounding box center [434, 355] width 18 height 7
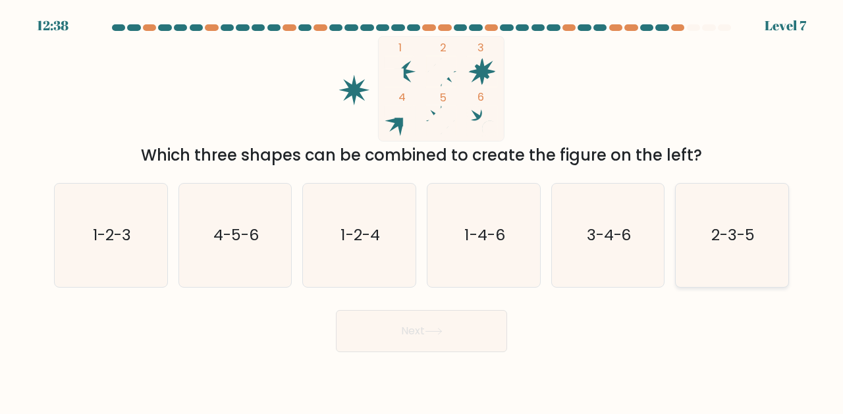
click at [698, 244] on icon "2-3-5" at bounding box center [732, 235] width 103 height 103
click at [422, 211] on input "f. 2-3-5" at bounding box center [422, 209] width 1 height 3
radio input "true"
click at [444, 343] on button "Next" at bounding box center [421, 331] width 171 height 42
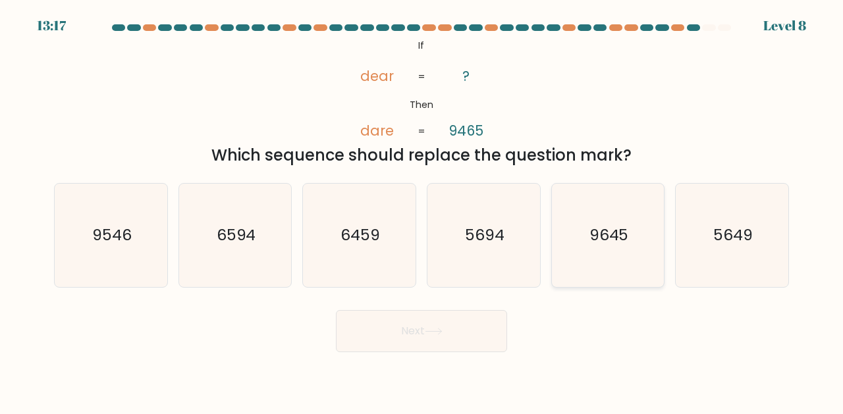
click at [611, 247] on icon "9645" at bounding box center [608, 235] width 103 height 103
click at [422, 211] on input "e. 9645" at bounding box center [422, 209] width 1 height 3
radio input "true"
click at [114, 242] on text "9546" at bounding box center [112, 235] width 40 height 22
click at [422, 211] on input "a. 9546" at bounding box center [422, 209] width 1 height 3
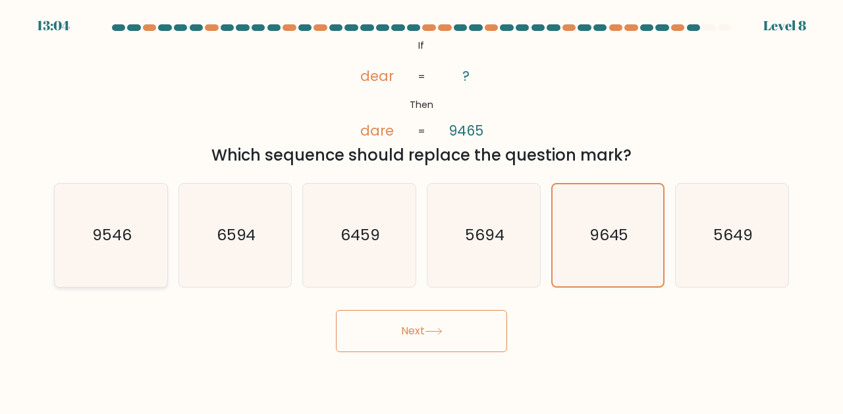
radio input "true"
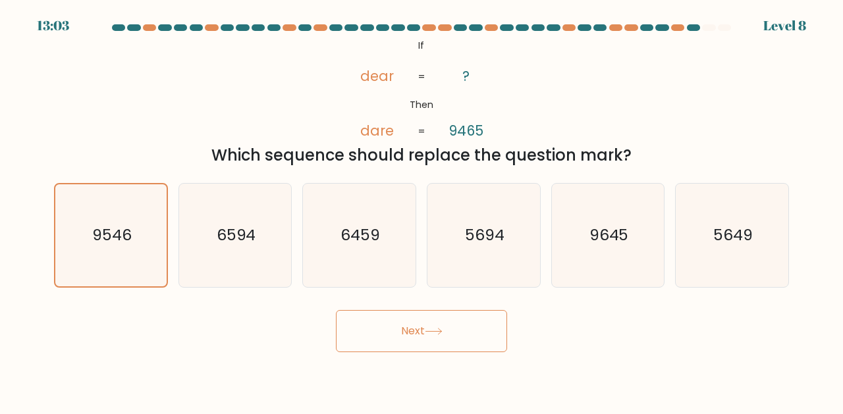
click at [440, 319] on button "Next" at bounding box center [421, 331] width 171 height 42
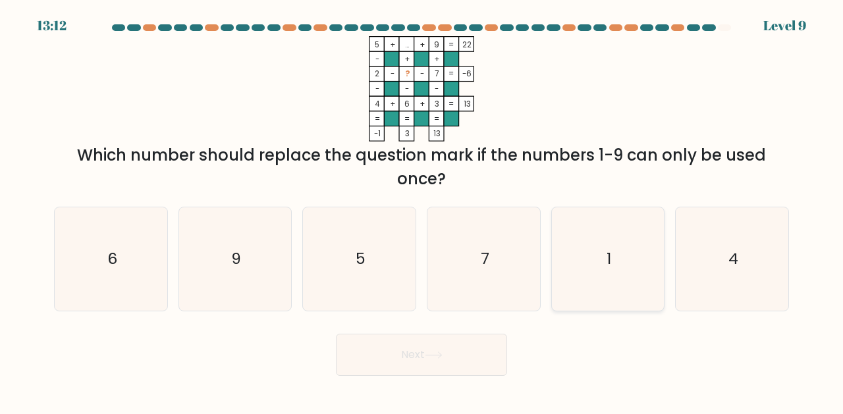
click at [600, 284] on icon "1" at bounding box center [608, 259] width 103 height 103
click at [422, 211] on input "e. 1" at bounding box center [422, 209] width 1 height 3
radio input "true"
click at [477, 361] on button "Next" at bounding box center [421, 355] width 171 height 42
